Goal: Information Seeking & Learning: Learn about a topic

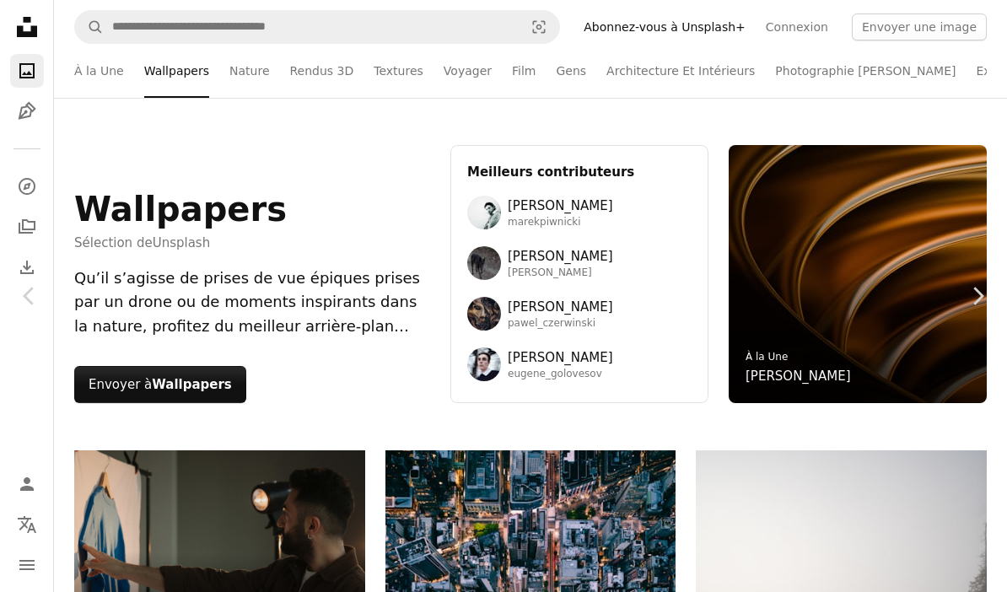
scroll to position [15126, 0]
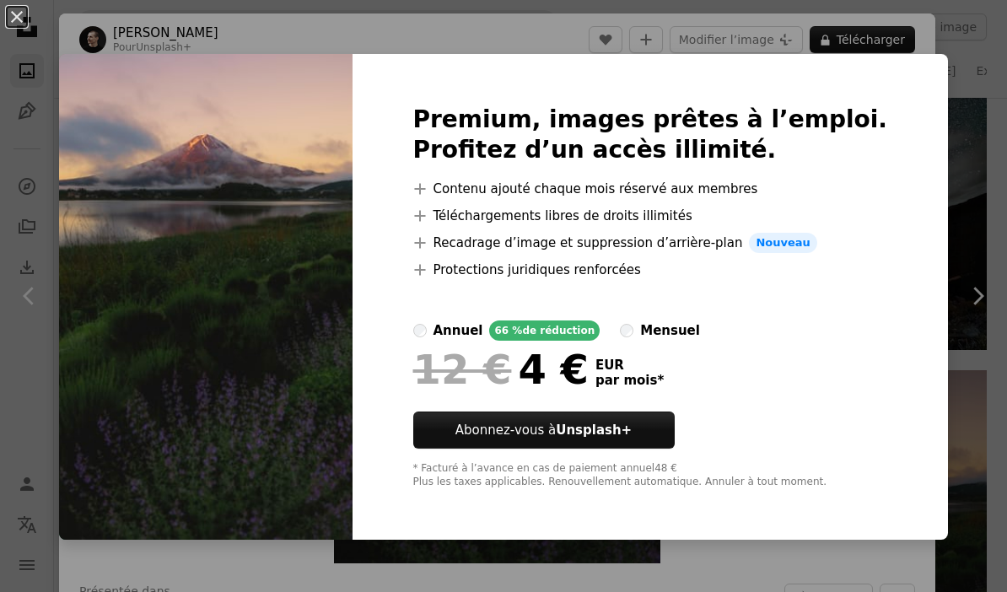
click at [702, 555] on div "An X shape Premium, images prêtes à l’emploi. Profitez d’un accès illimité. A p…" at bounding box center [503, 296] width 1007 height 592
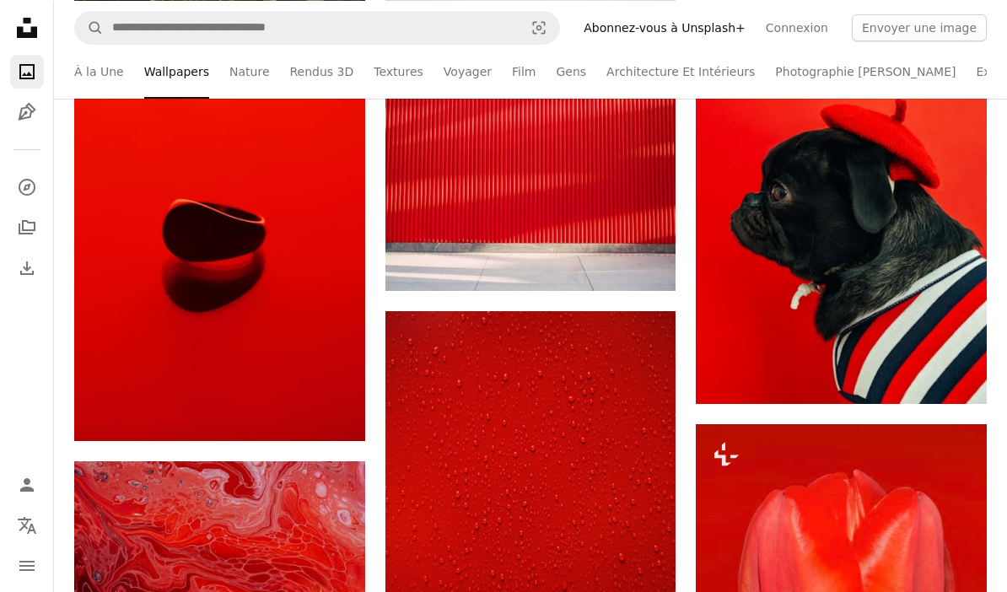
scroll to position [16990, 0]
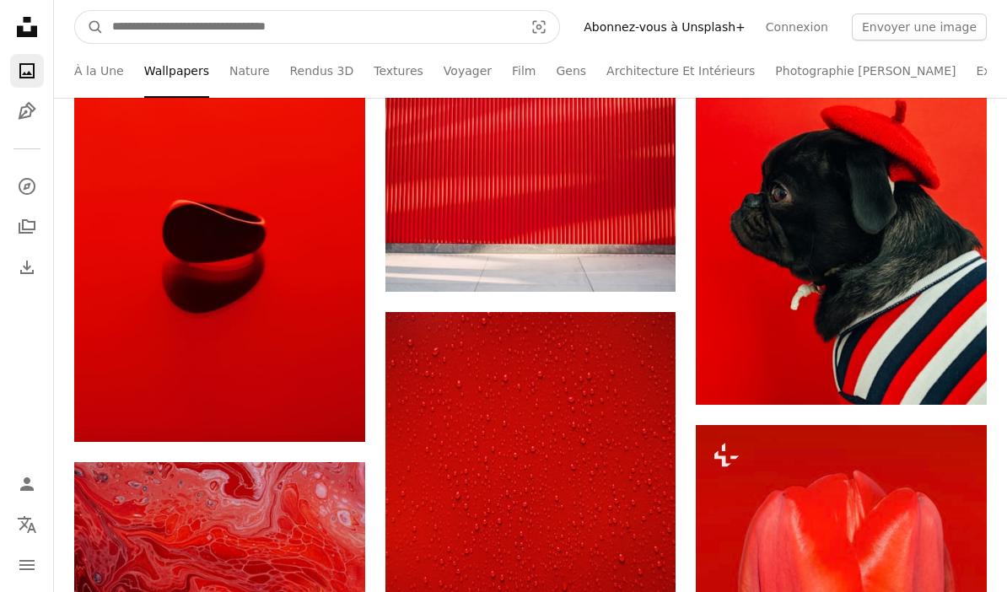
click at [206, 23] on input "Rechercher des visuels sur tout le site" at bounding box center [311, 27] width 415 height 32
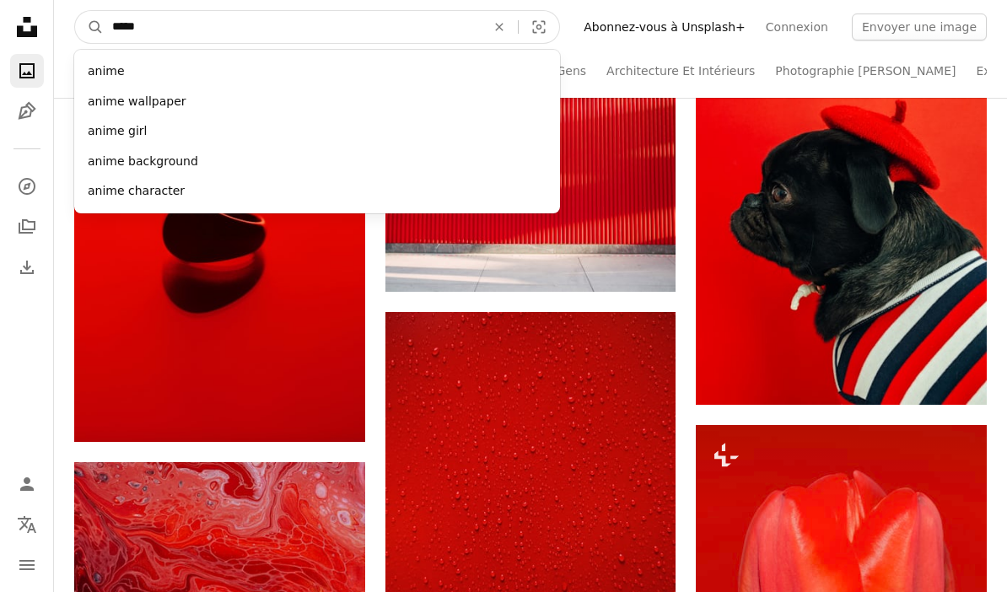
type input "*****"
click at [89, 26] on button "A magnifying glass" at bounding box center [89, 27] width 29 height 32
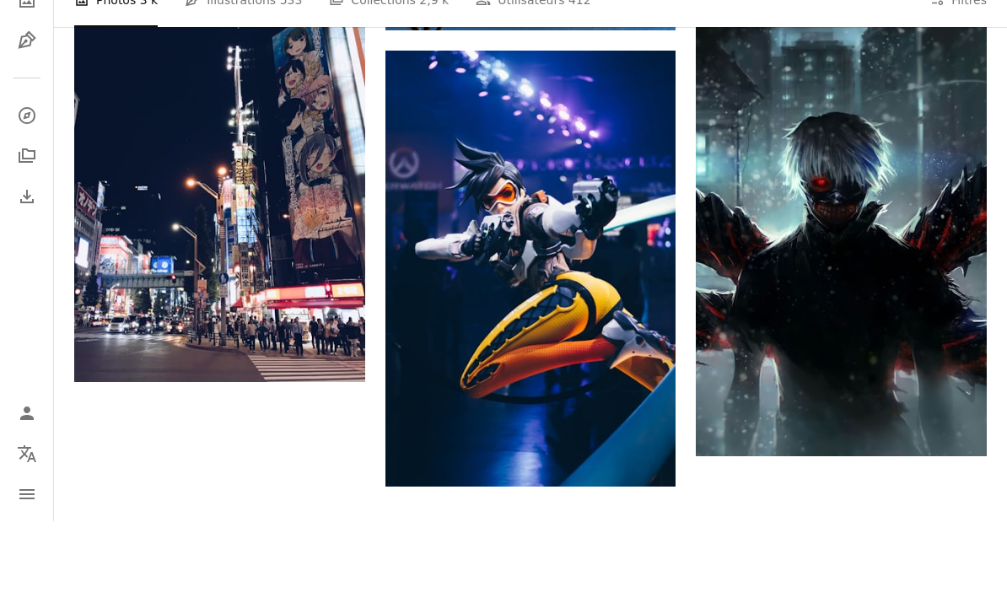
scroll to position [2054, 0]
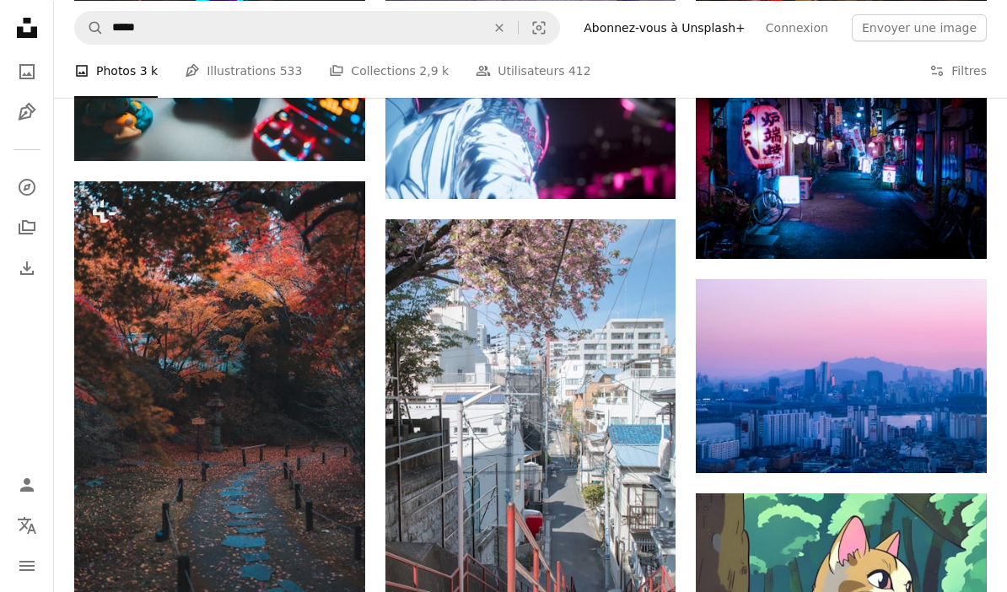
scroll to position [3581, 0]
